Goal: Find specific page/section: Find specific page/section

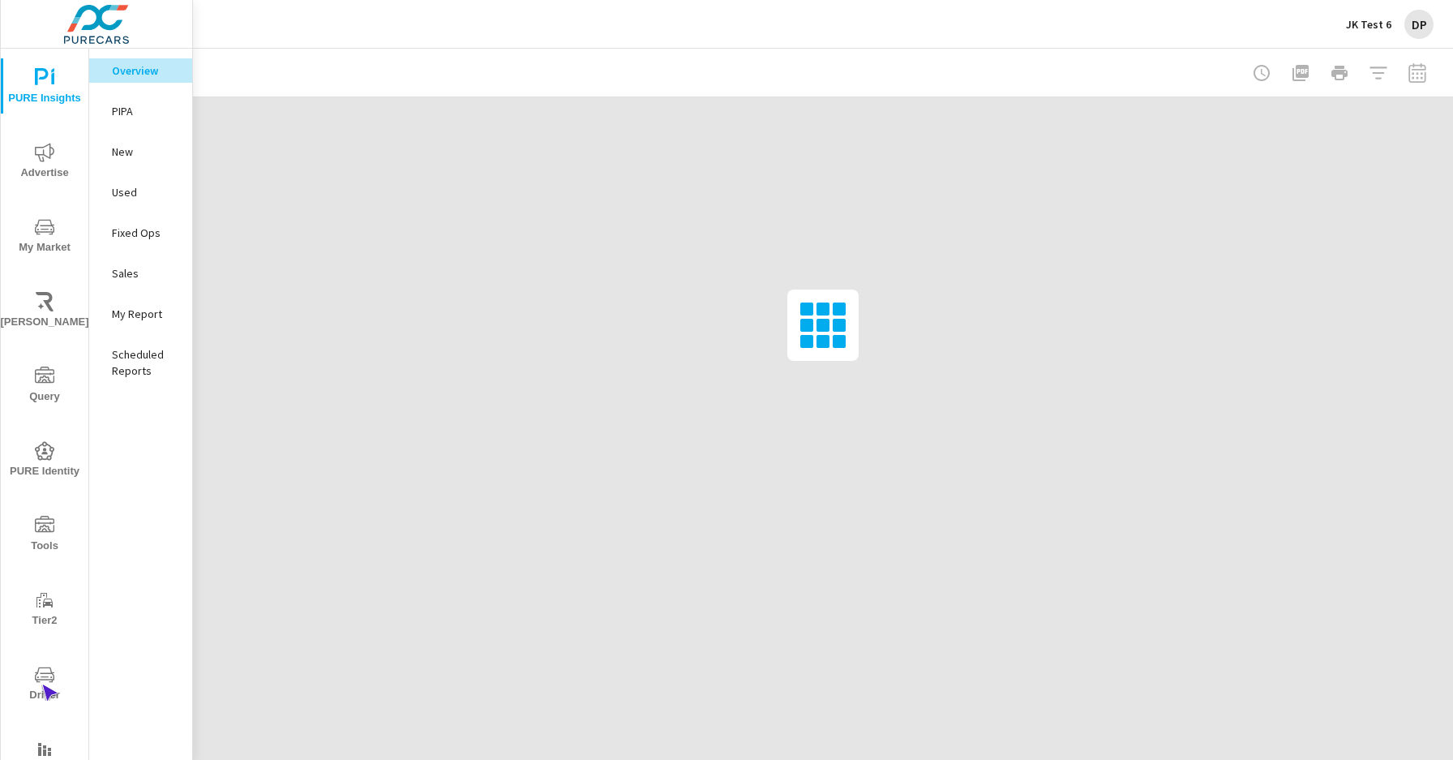
click at [41, 684] on span "Driver" at bounding box center [45, 685] width 78 height 40
